Goal: Navigation & Orientation: Find specific page/section

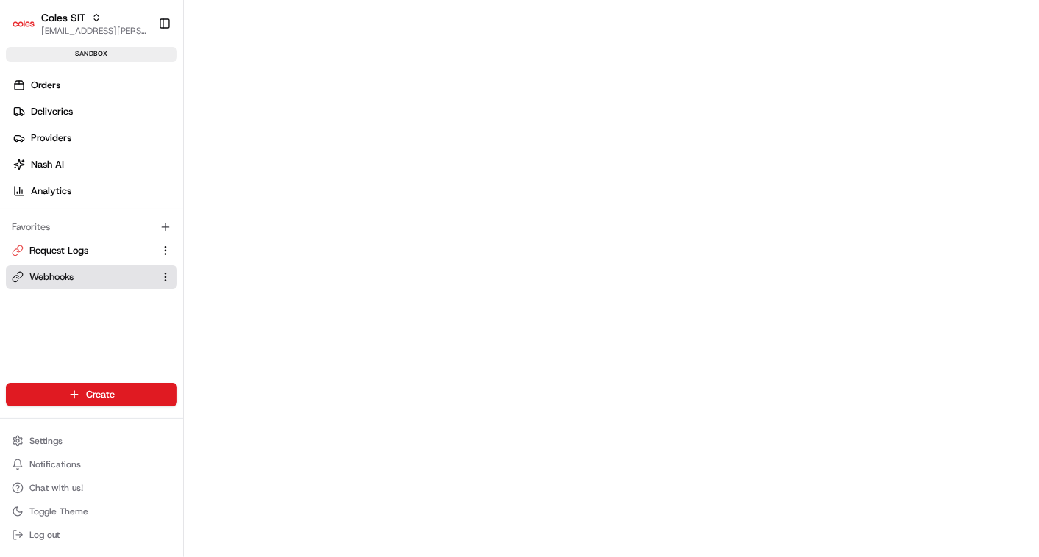
click at [92, 237] on div "Favorites" at bounding box center [91, 227] width 171 height 24
click at [82, 246] on span "Request Logs" at bounding box center [58, 250] width 59 height 13
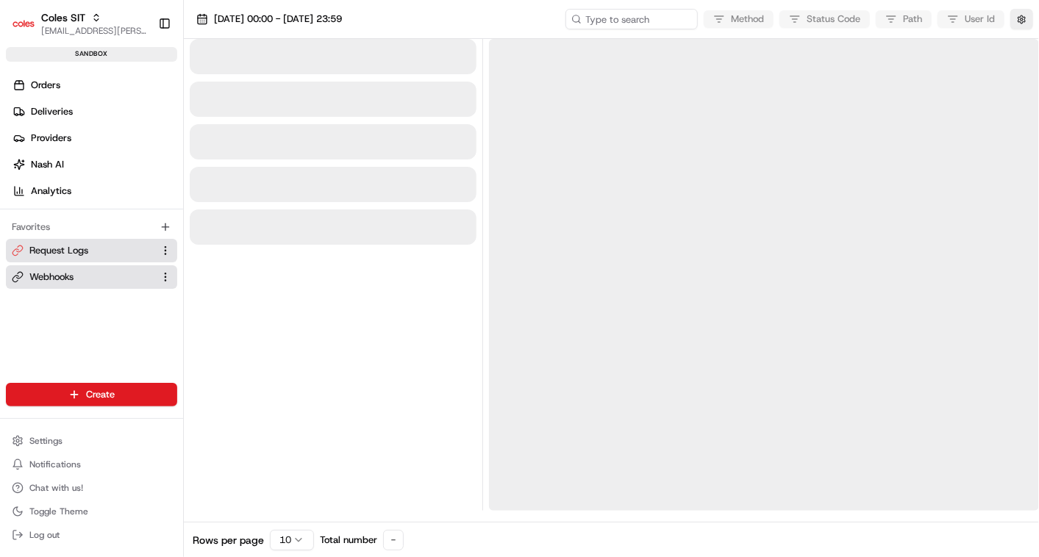
click at [62, 271] on span "Webhooks" at bounding box center [51, 277] width 44 height 13
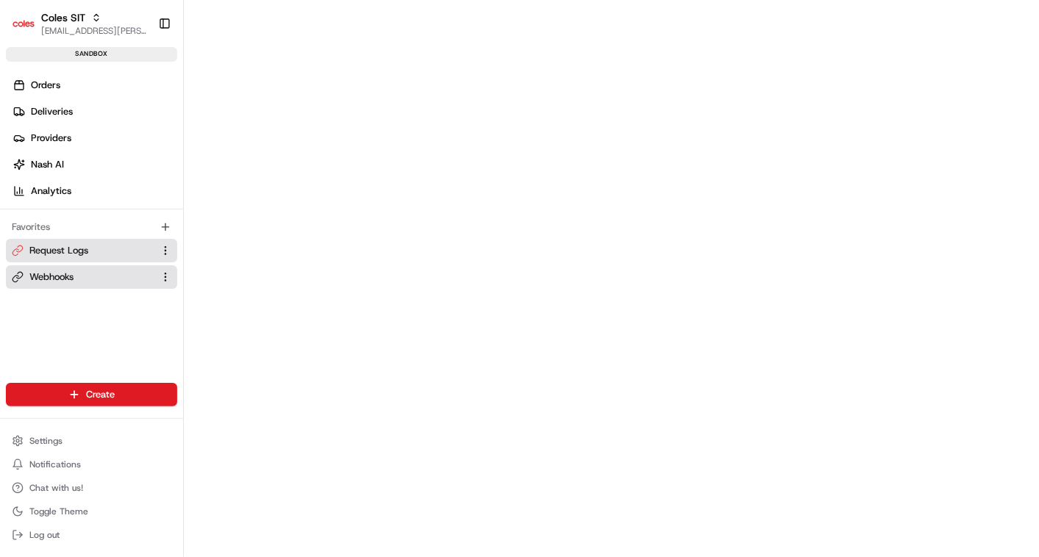
click at [88, 251] on link "Request Logs" at bounding box center [83, 250] width 142 height 13
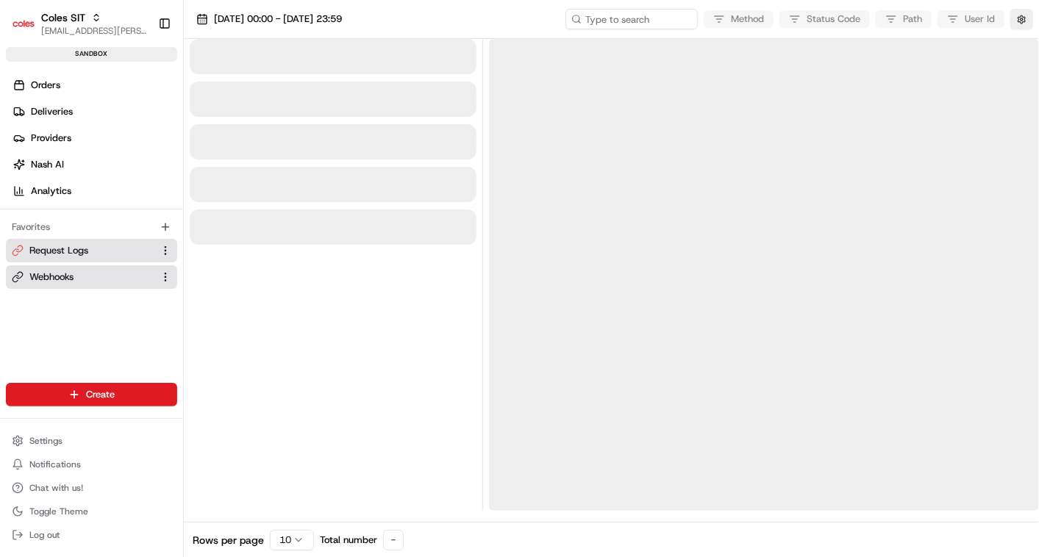
click at [74, 283] on button "Webhooks" at bounding box center [91, 277] width 171 height 24
click at [67, 273] on span "Webhooks" at bounding box center [51, 277] width 44 height 13
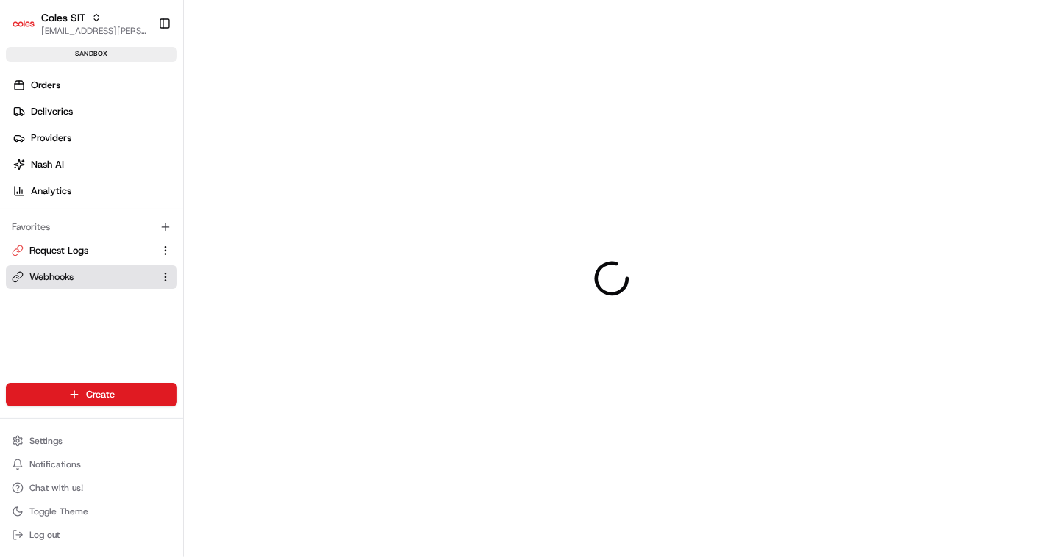
click at [67, 273] on span "Webhooks" at bounding box center [51, 277] width 44 height 13
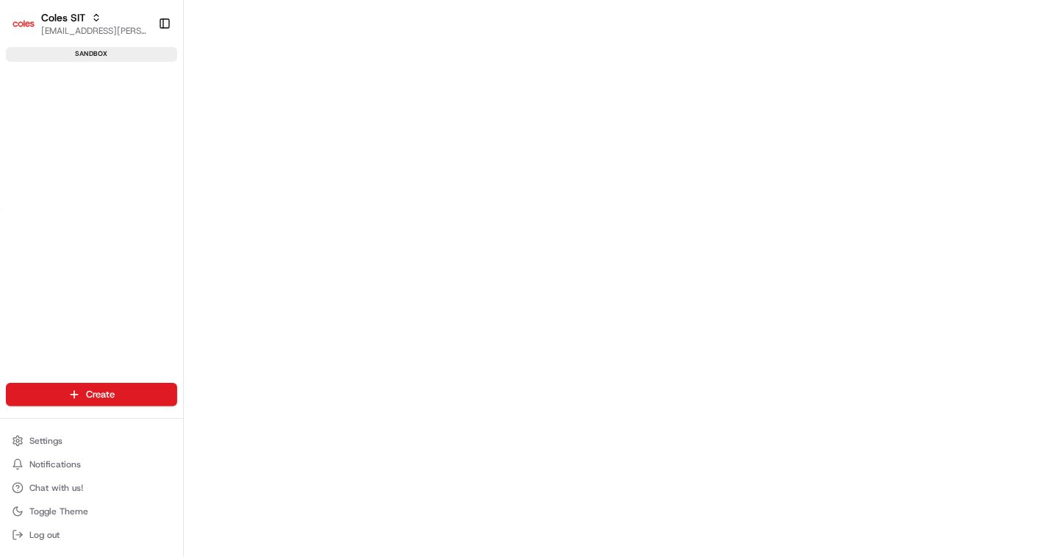
scroll to position [255, 0]
